Goal: Navigation & Orientation: Find specific page/section

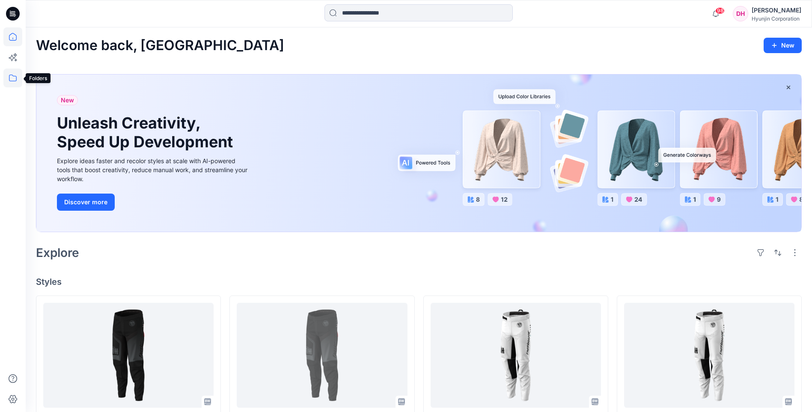
click at [16, 79] on icon at bounding box center [13, 77] width 8 height 7
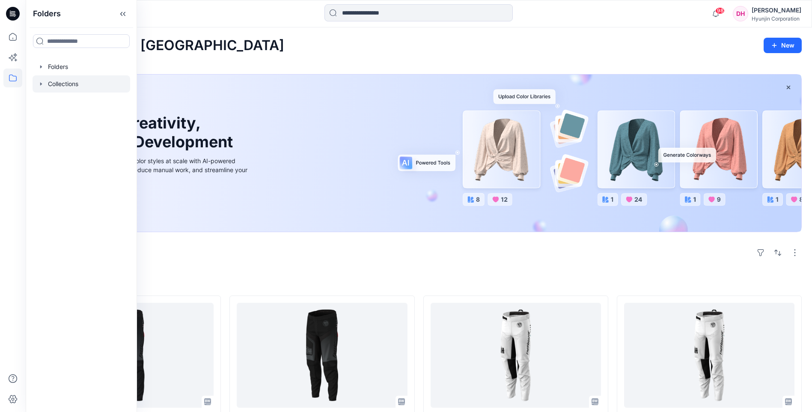
click at [54, 80] on div at bounding box center [82, 83] width 98 height 17
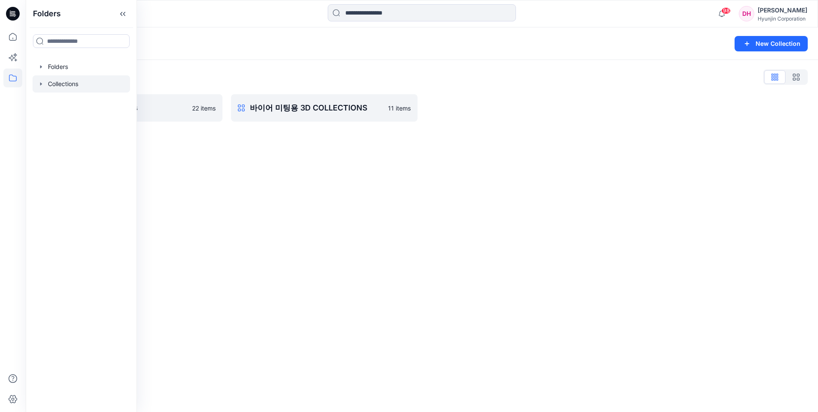
click at [193, 68] on div "Collections List Fasthouse Collections 22 items 바이어 미팅용 3D COLLECTIONS 11 items" at bounding box center [422, 96] width 793 height 72
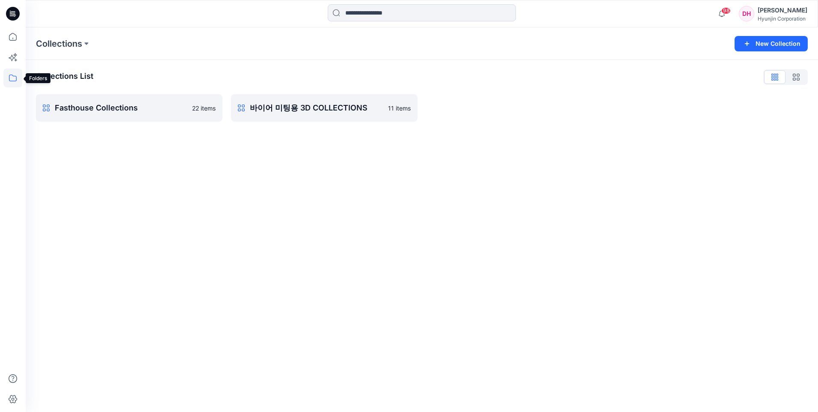
click at [15, 76] on icon at bounding box center [12, 77] width 19 height 19
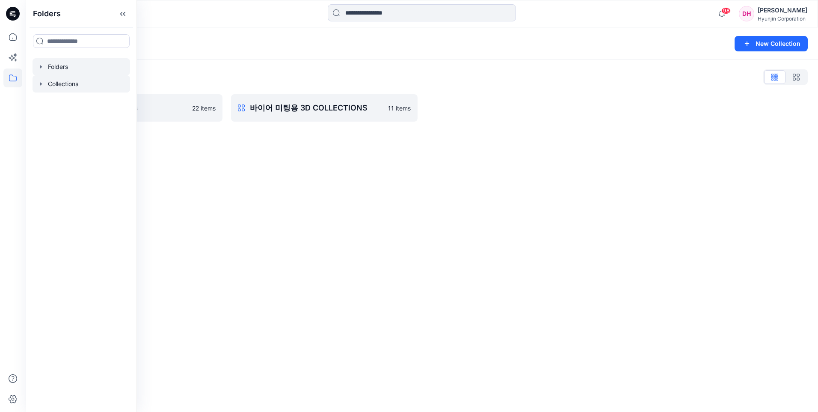
click at [60, 67] on div at bounding box center [82, 66] width 98 height 17
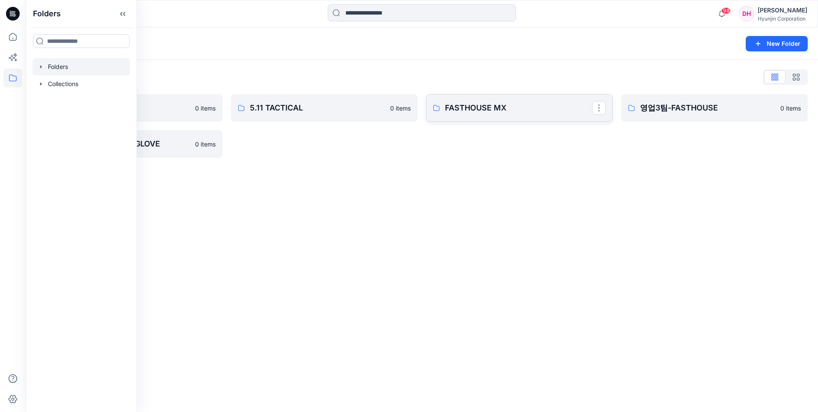
click at [478, 109] on p "FASTHOUSE MX" at bounding box center [518, 108] width 147 height 12
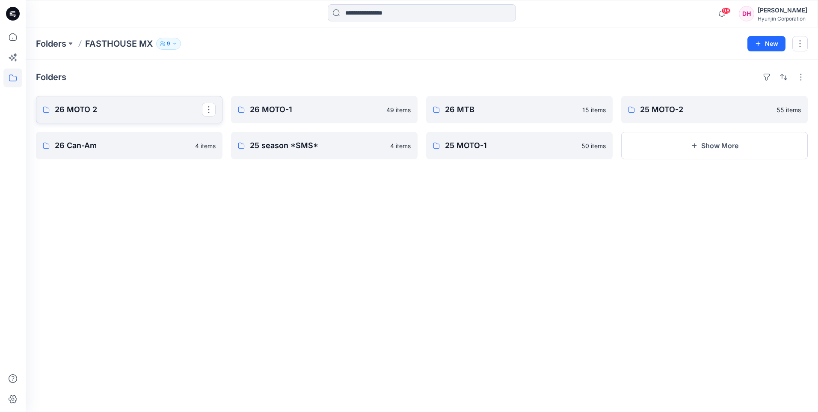
click at [118, 109] on p "26 MOTO 2" at bounding box center [128, 110] width 147 height 12
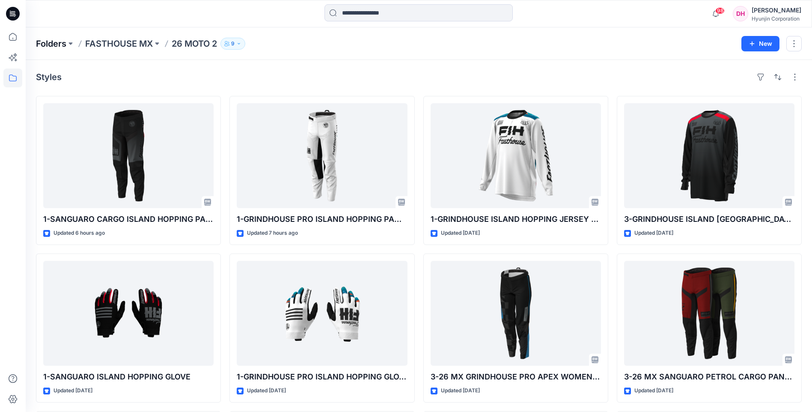
click at [62, 39] on p "Folders" at bounding box center [51, 44] width 30 height 12
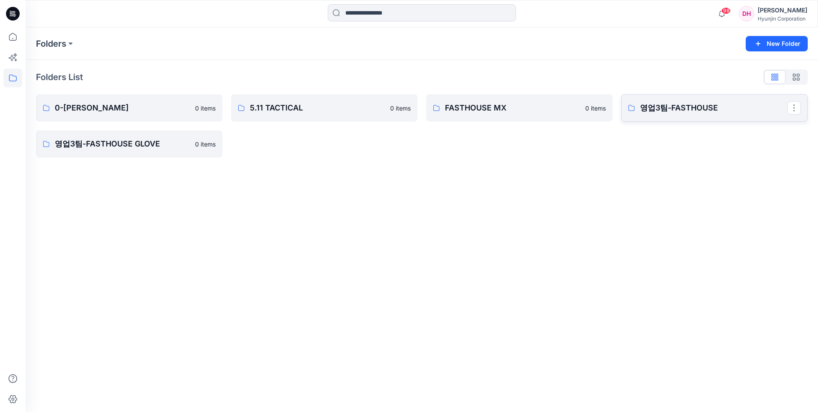
click at [674, 107] on p "영업3팀-FASTHOUSE" at bounding box center [713, 108] width 147 height 12
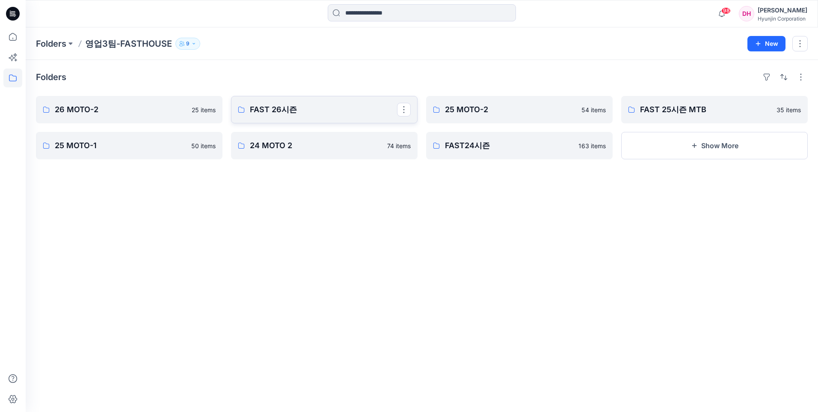
click at [300, 117] on link "FAST 26시즌" at bounding box center [324, 109] width 187 height 27
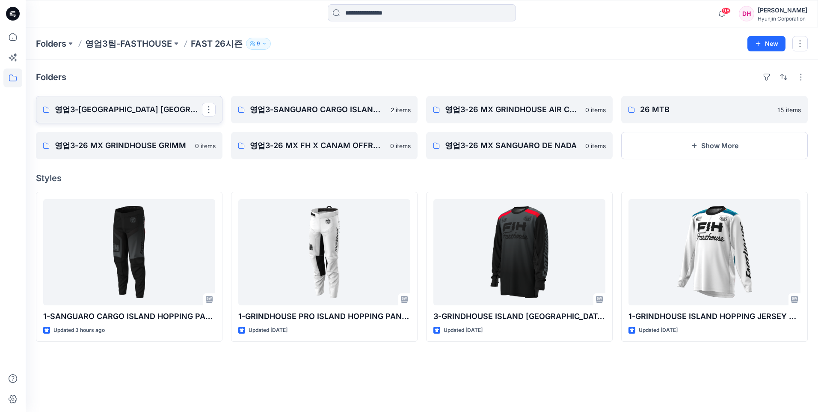
click at [177, 109] on p "영업3-GRINDHOUSE ISLAND HOPPING JERSEY" at bounding box center [128, 110] width 147 height 12
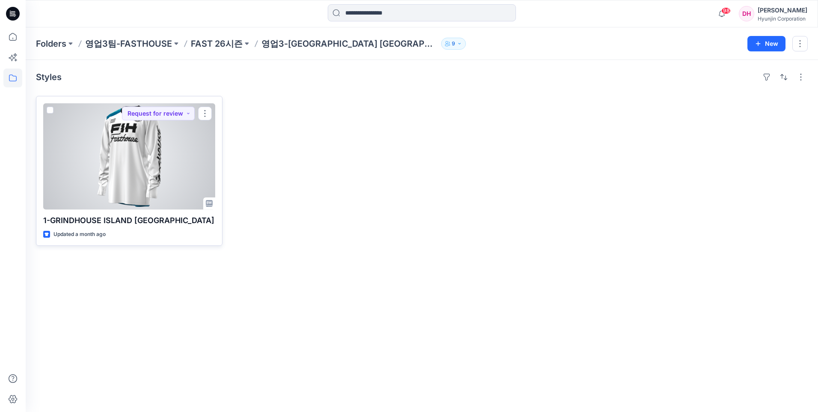
click at [173, 159] on div at bounding box center [129, 156] width 172 height 106
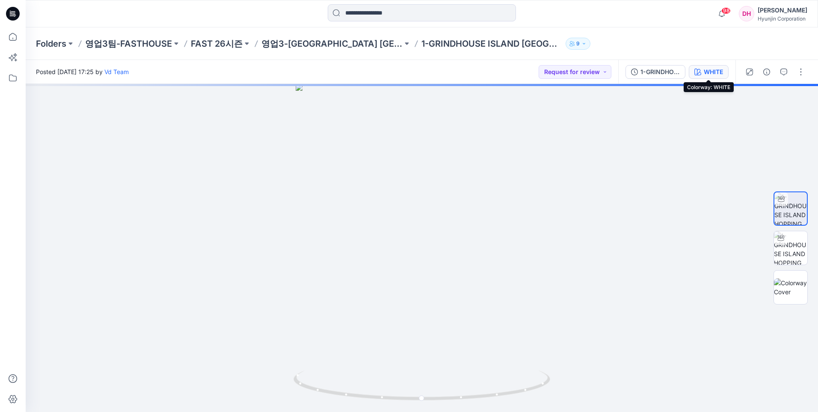
click at [716, 74] on div "WHITE" at bounding box center [713, 71] width 19 height 9
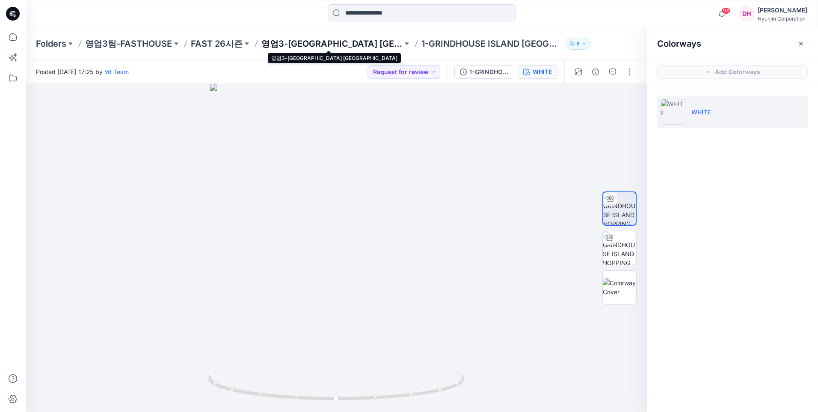
click at [338, 41] on p "영업3-GRINDHOUSE ISLAND HOPPING JERSEY" at bounding box center [332, 44] width 141 height 12
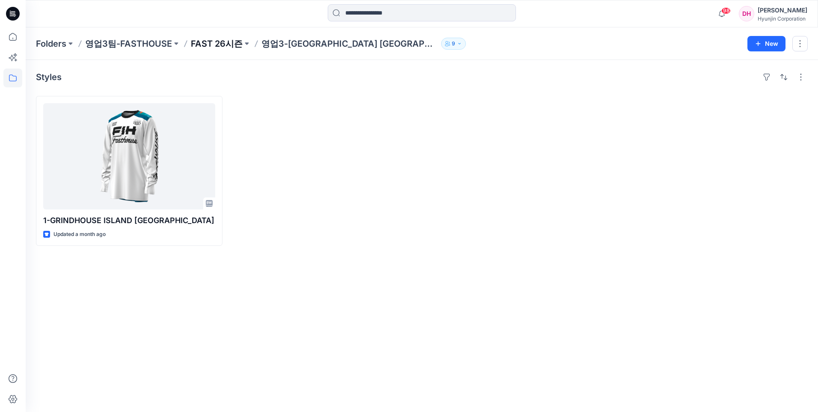
click at [237, 43] on p "FAST 26시즌" at bounding box center [217, 44] width 52 height 12
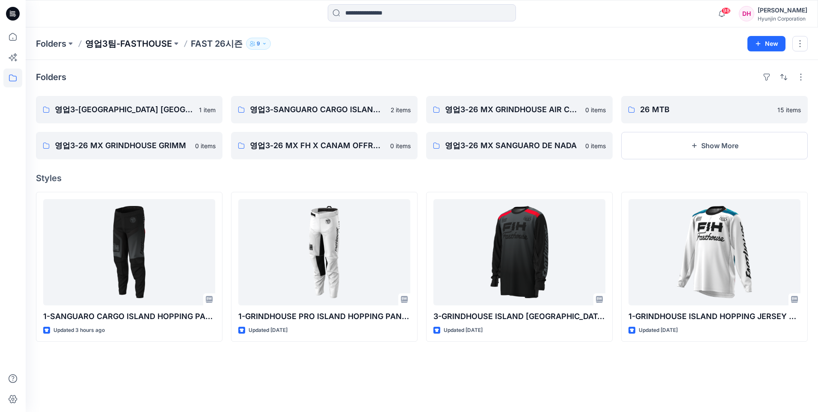
click at [161, 42] on p "영업3팀-FASTHOUSE" at bounding box center [128, 44] width 87 height 12
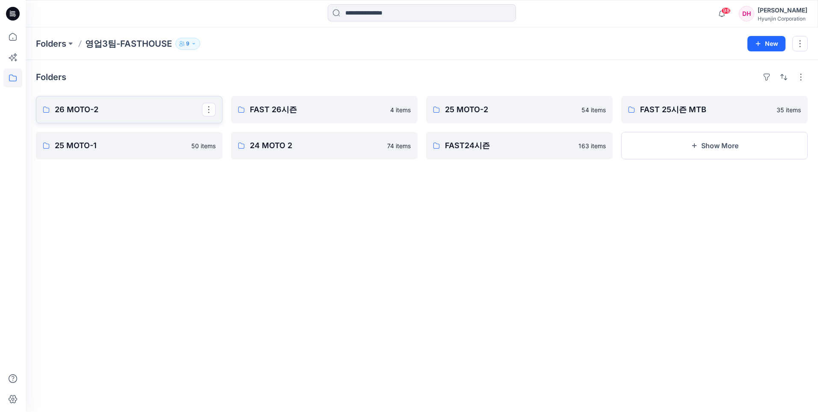
click at [114, 105] on p "26 MOTO-2" at bounding box center [128, 110] width 147 height 12
